Goal: Navigation & Orientation: Find specific page/section

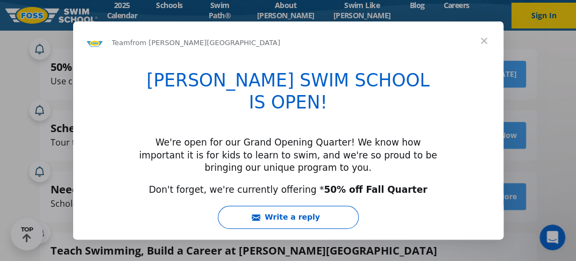
click at [484, 41] on span "Close" at bounding box center [483, 41] width 39 height 39
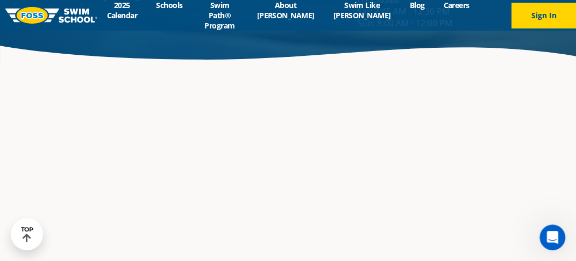
scroll to position [1627, 0]
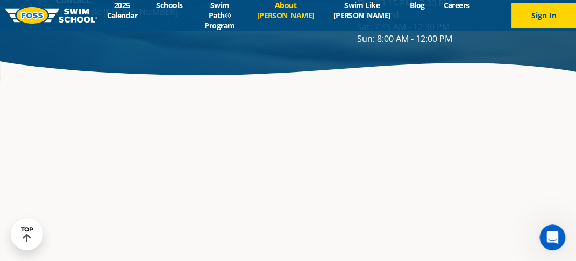
click at [307, 7] on link "About [PERSON_NAME]" at bounding box center [285, 10] width 76 height 20
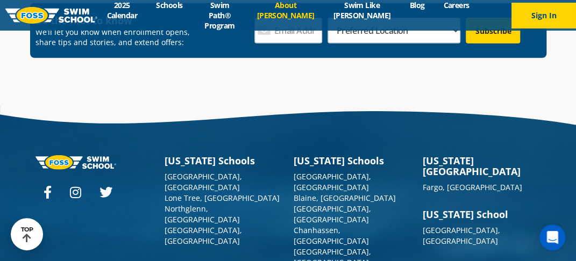
scroll to position [2849, 0]
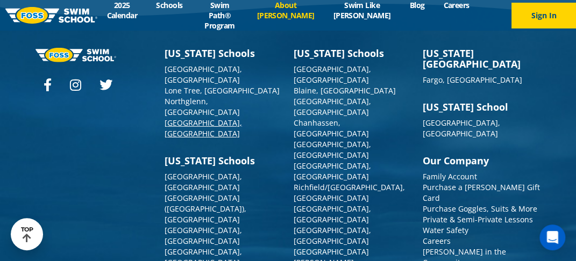
click at [191, 118] on link "[GEOGRAPHIC_DATA], [GEOGRAPHIC_DATA]" at bounding box center [202, 128] width 77 height 21
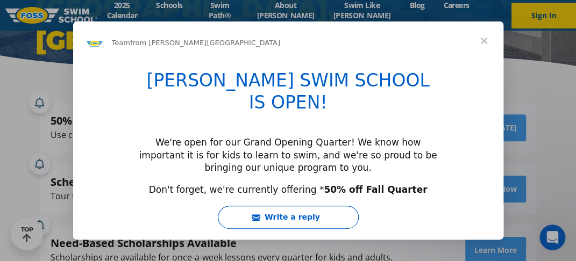
click at [479, 40] on span "Close" at bounding box center [483, 41] width 39 height 39
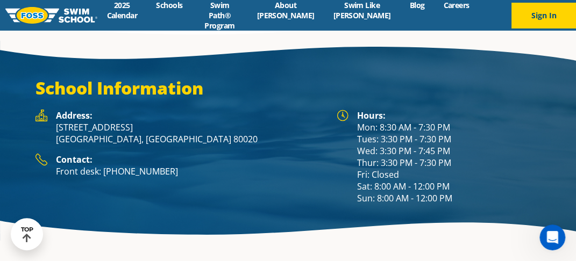
scroll to position [1451, 0]
